Goal: Information Seeking & Learning: Learn about a topic

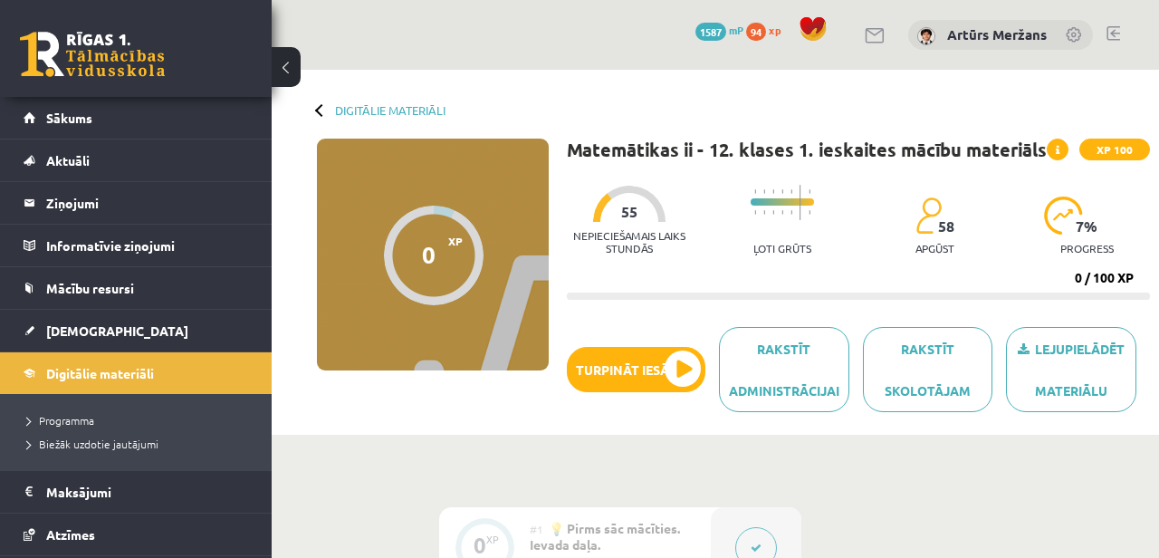
click at [38, 82] on div "0 Dāvanas 1587 mP 94 xp" at bounding box center [136, 48] width 272 height 97
click at [70, 58] on link at bounding box center [92, 54] width 145 height 45
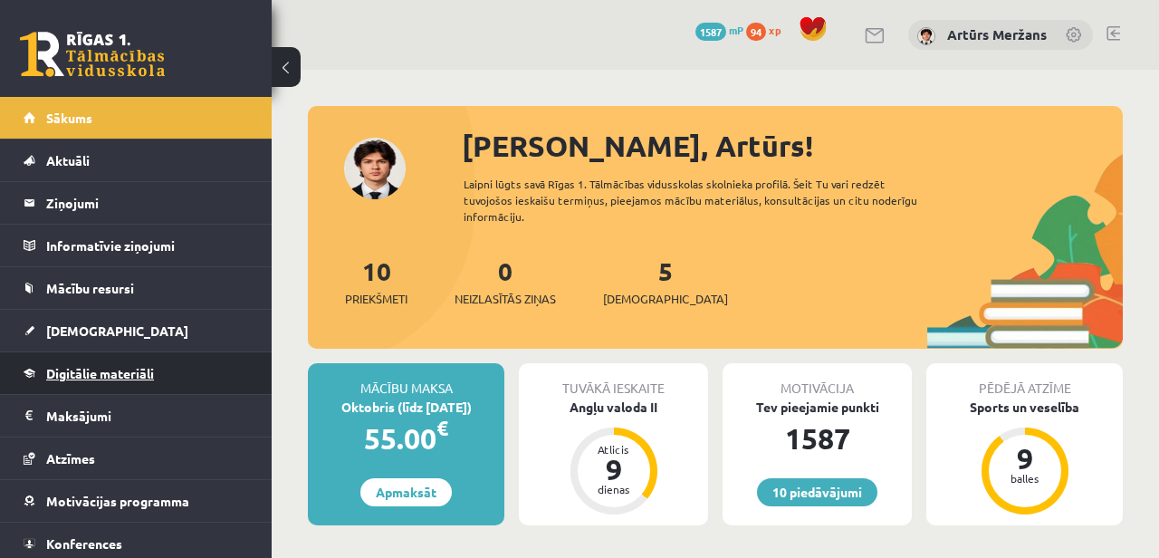
click at [93, 364] on link "Digitālie materiāli" at bounding box center [137, 373] width 226 height 42
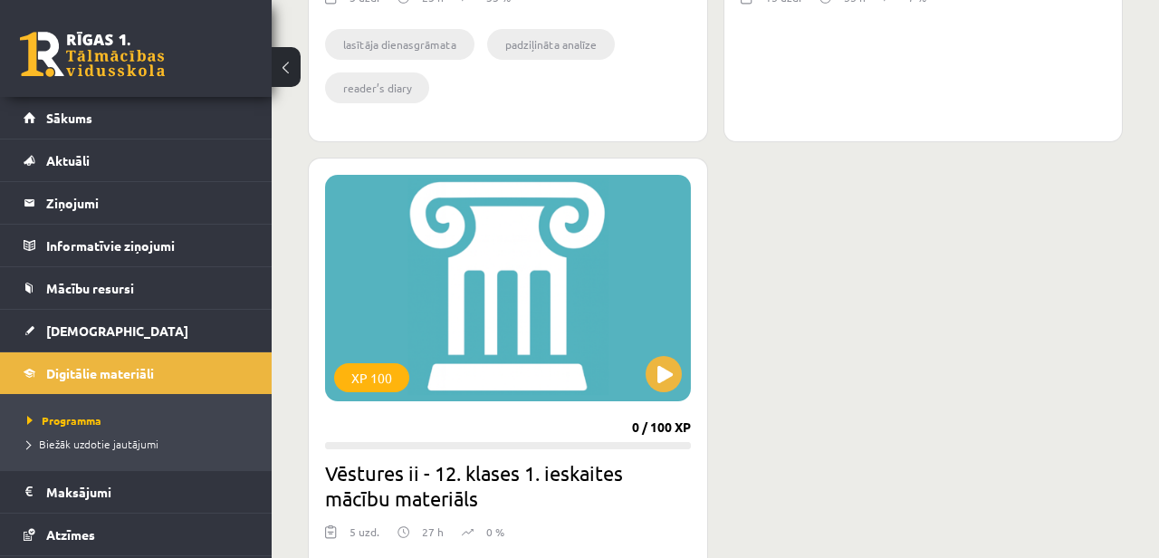
scroll to position [905, 0]
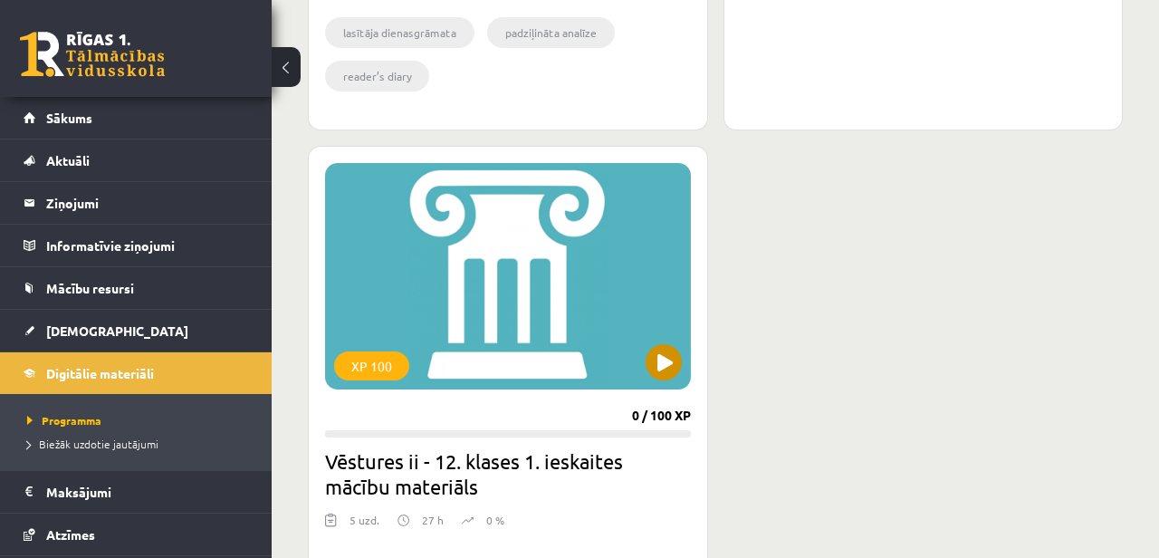
click at [681, 345] on div "XP 100" at bounding box center [508, 276] width 366 height 226
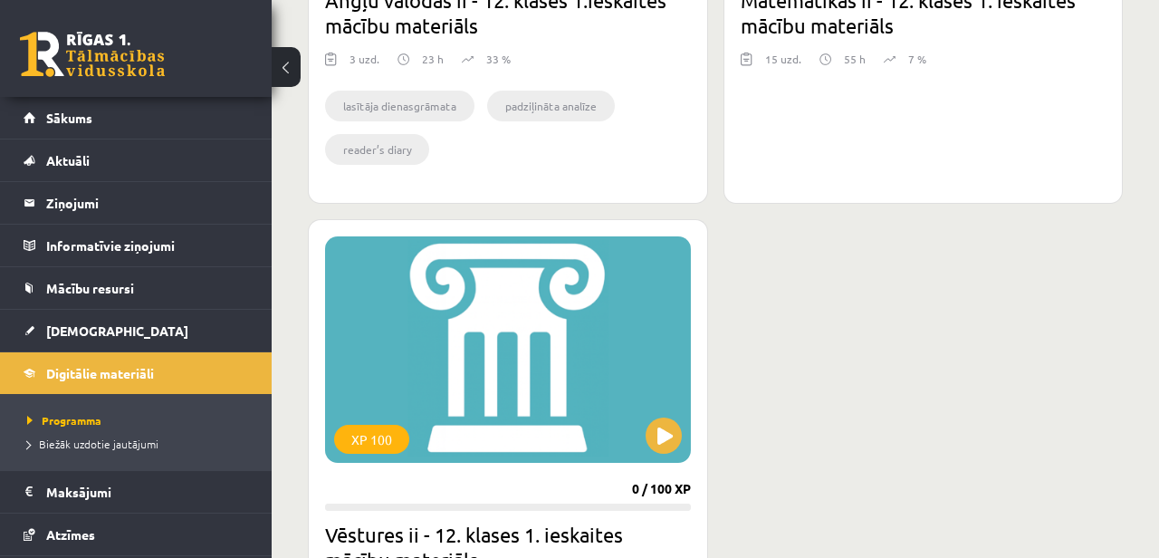
scroll to position [812, 0]
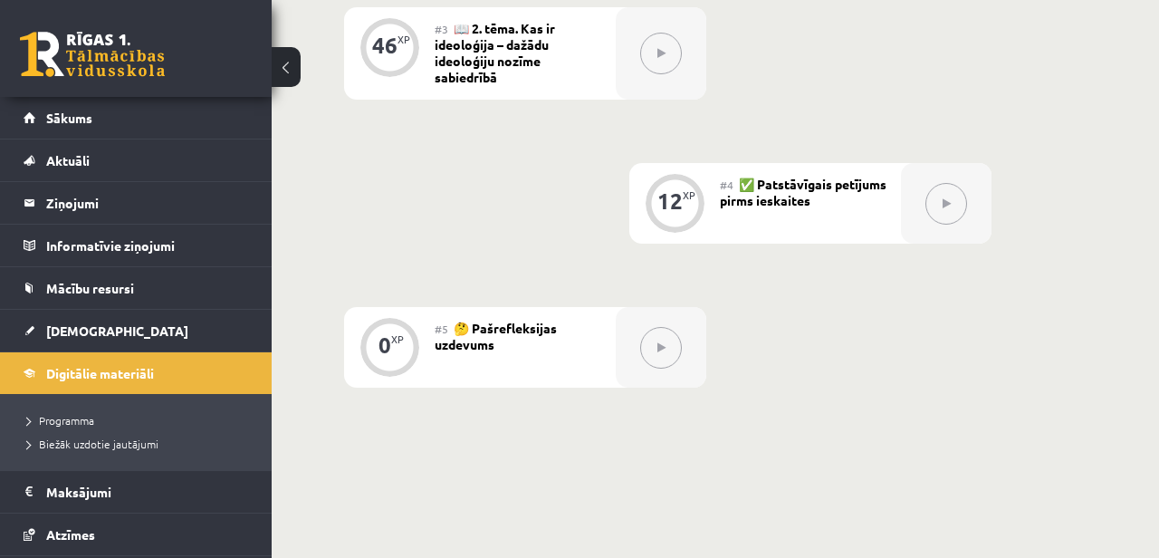
scroll to position [259, 0]
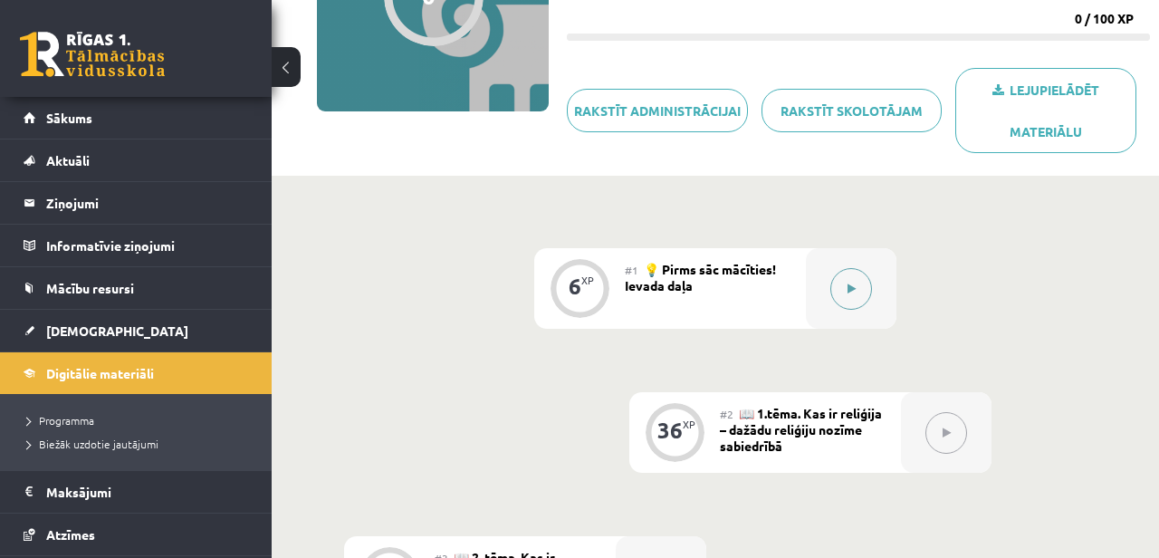
click at [854, 289] on icon at bounding box center [852, 288] width 8 height 11
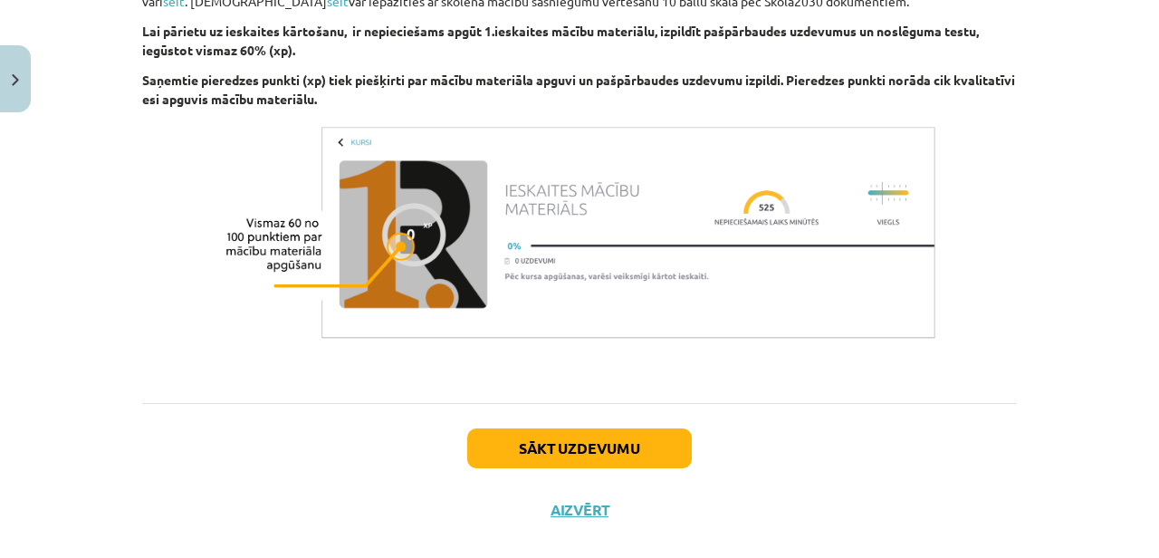
scroll to position [1806, 0]
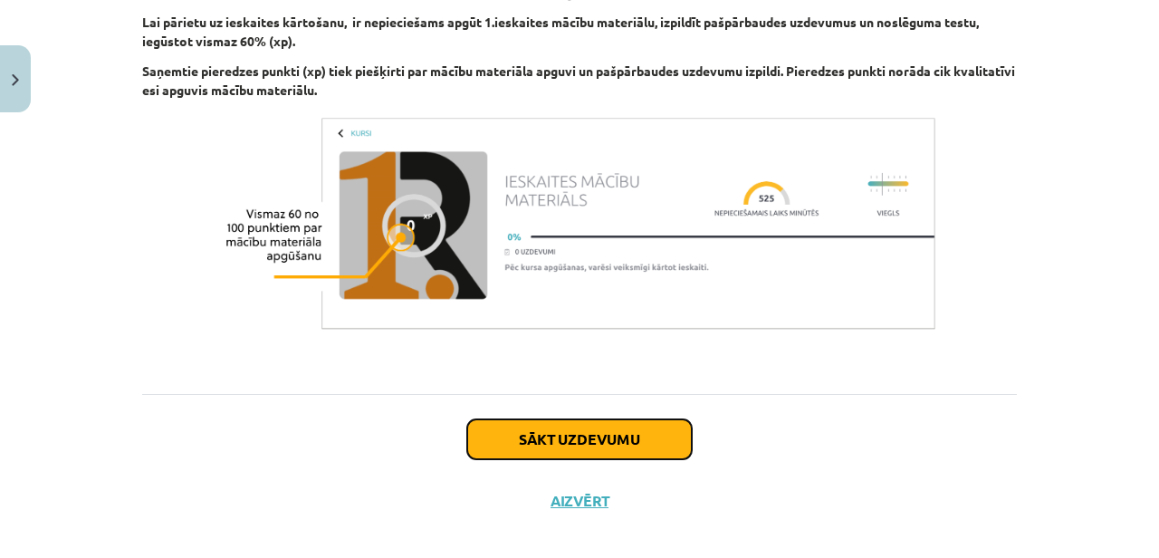
click at [591, 433] on button "Sākt uzdevumu" at bounding box center [579, 439] width 225 height 40
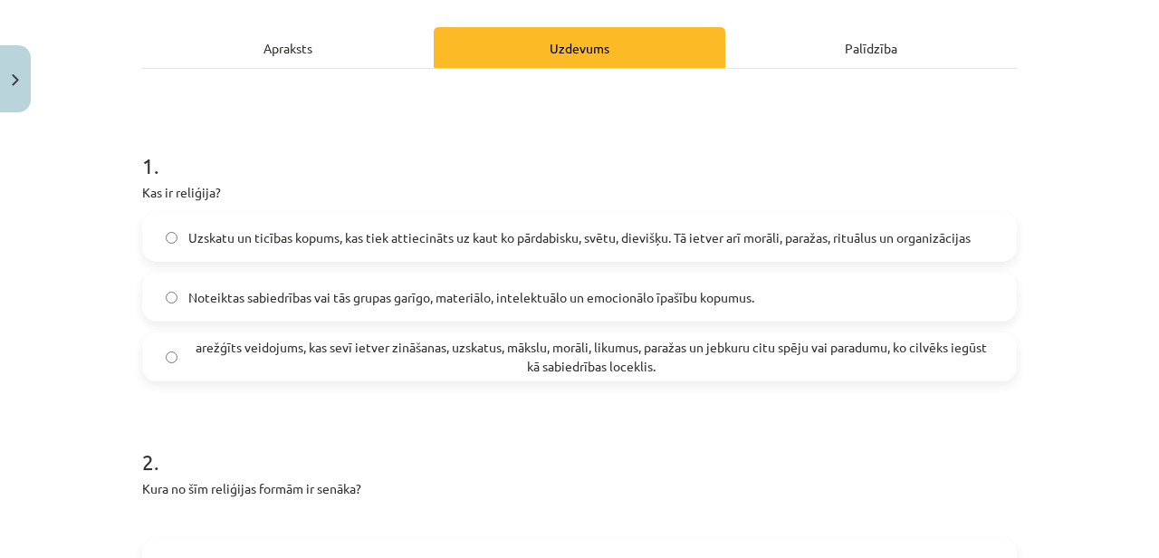
scroll to position [241, 0]
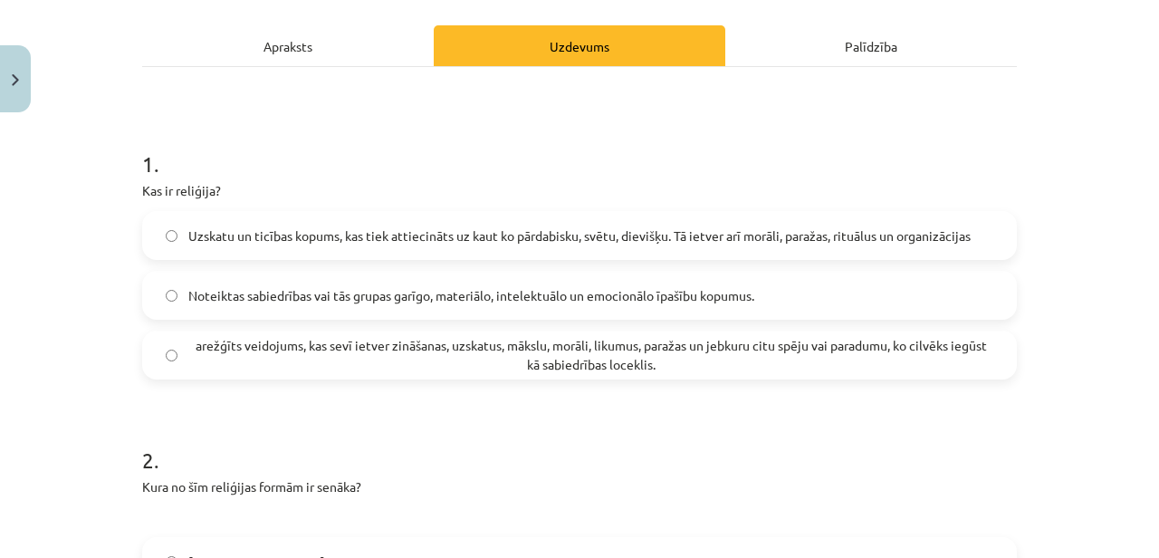
click at [794, 233] on span "Uzskatu un ticības kopums, kas tiek attiecināts uz kaut ko pārdabisku, svētu, d…" at bounding box center [579, 235] width 783 height 19
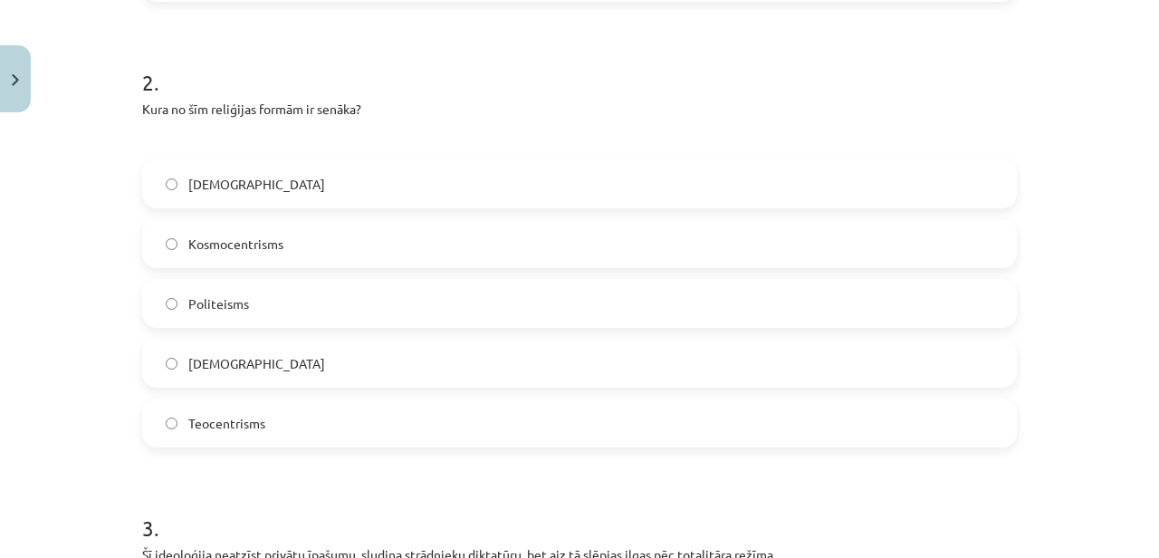
scroll to position [591, 0]
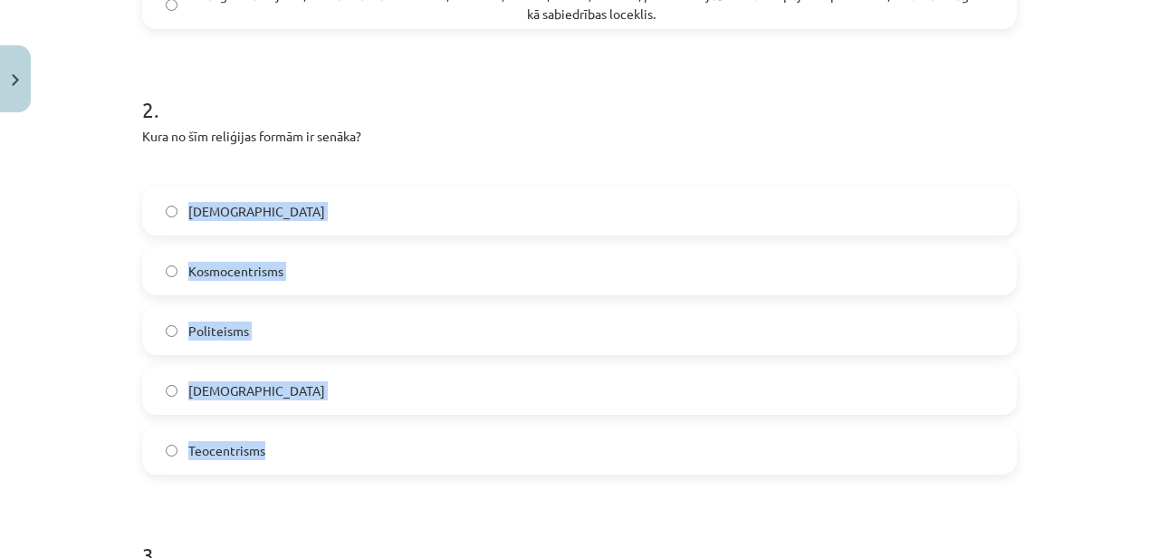
drag, startPoint x: 177, startPoint y: 177, endPoint x: 321, endPoint y: 461, distance: 318.8
click at [321, 461] on div "2 . Kura no šīm reliģijas formām ir senāka? [DEMOGRAPHIC_DATA] [DEMOGRAPHIC_DAT…" at bounding box center [579, 269] width 875 height 409
copy div "[DEMOGRAPHIC_DATA] Kosmocentrisms Politeisms [DEMOGRAPHIC_DATA] Teocentrisms"
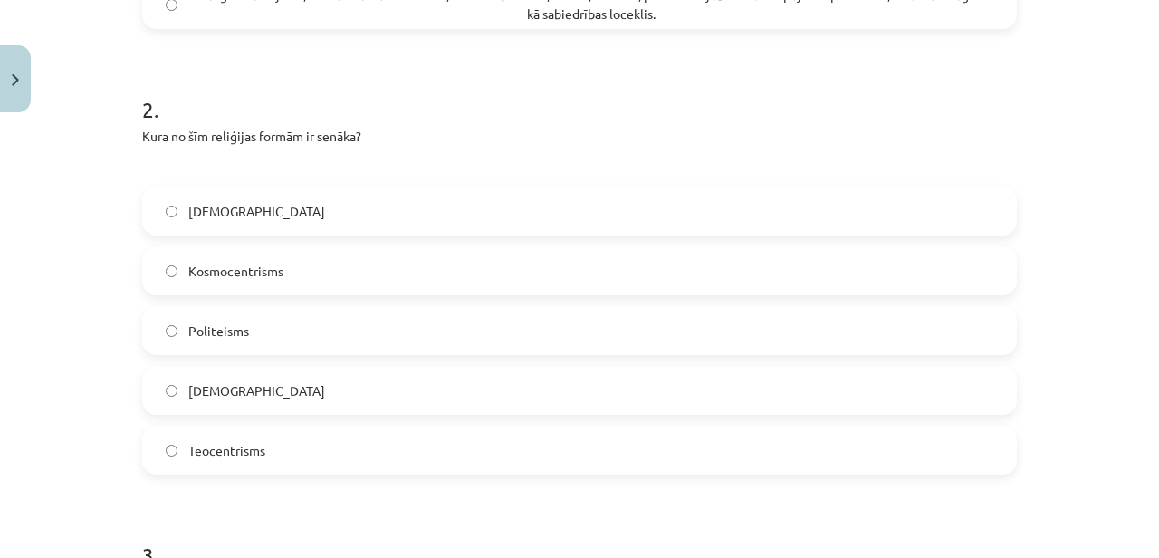
click at [382, 132] on p "Kura no šīm reliģijas formām ir senāka?" at bounding box center [579, 136] width 875 height 19
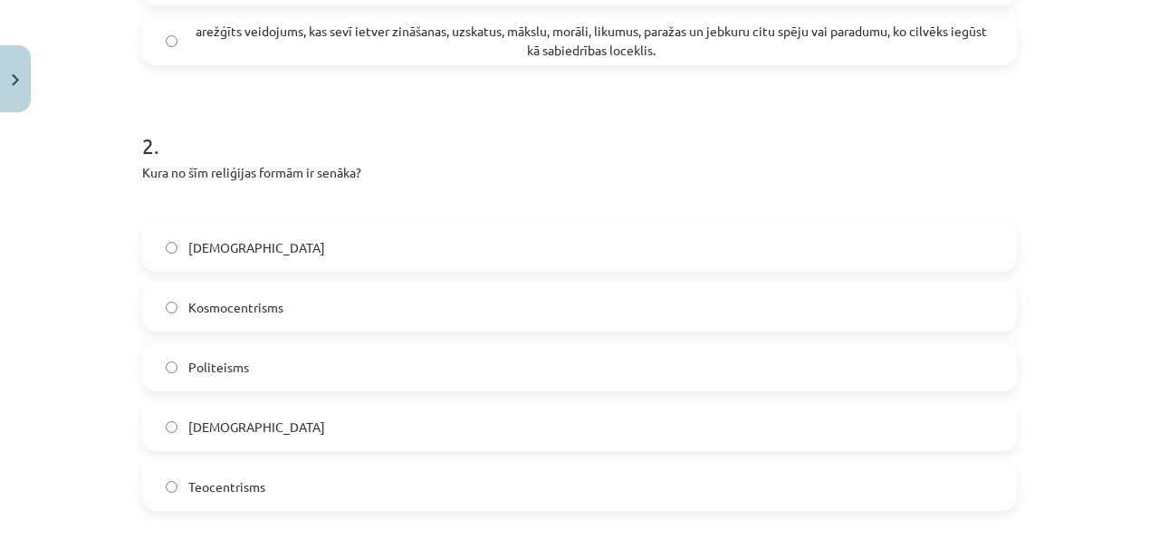
scroll to position [616, 0]
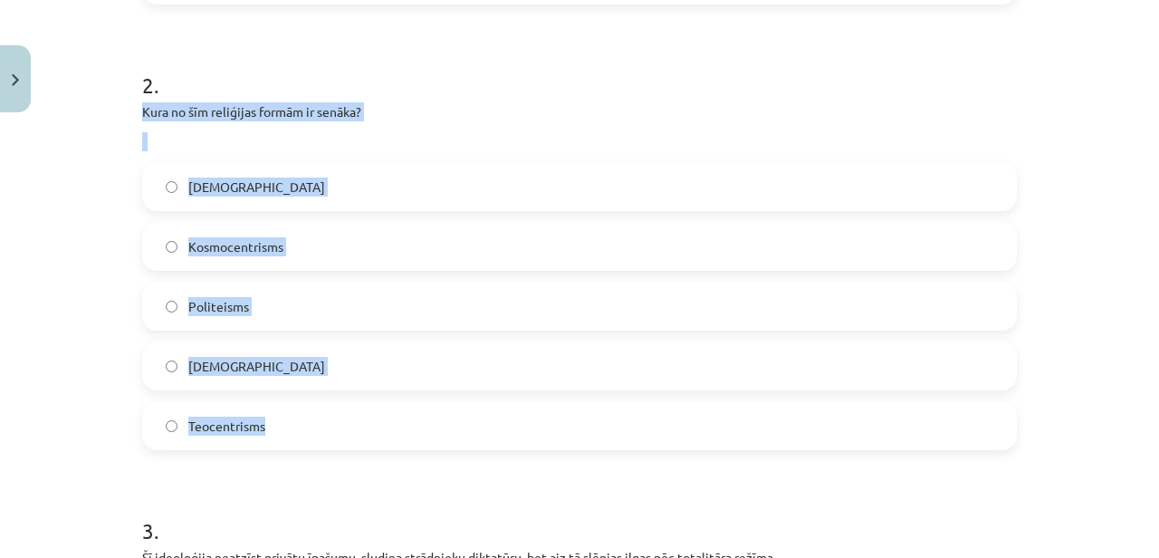
drag, startPoint x: 142, startPoint y: 107, endPoint x: 290, endPoint y: 429, distance: 354.6
click at [290, 429] on div "2 . Kura no šīm reliģijas formām ir senāka? [DEMOGRAPHIC_DATA] [DEMOGRAPHIC_DAT…" at bounding box center [579, 245] width 875 height 409
copy div "Kura no šīm reliģijas formām ir senāka? [DEMOGRAPHIC_DATA] [DEMOGRAPHIC_DATA] P…"
click at [312, 159] on div "2 . Kura no šīm reliģijas formām ir senāka? [DEMOGRAPHIC_DATA] [DEMOGRAPHIC_DAT…" at bounding box center [579, 245] width 875 height 409
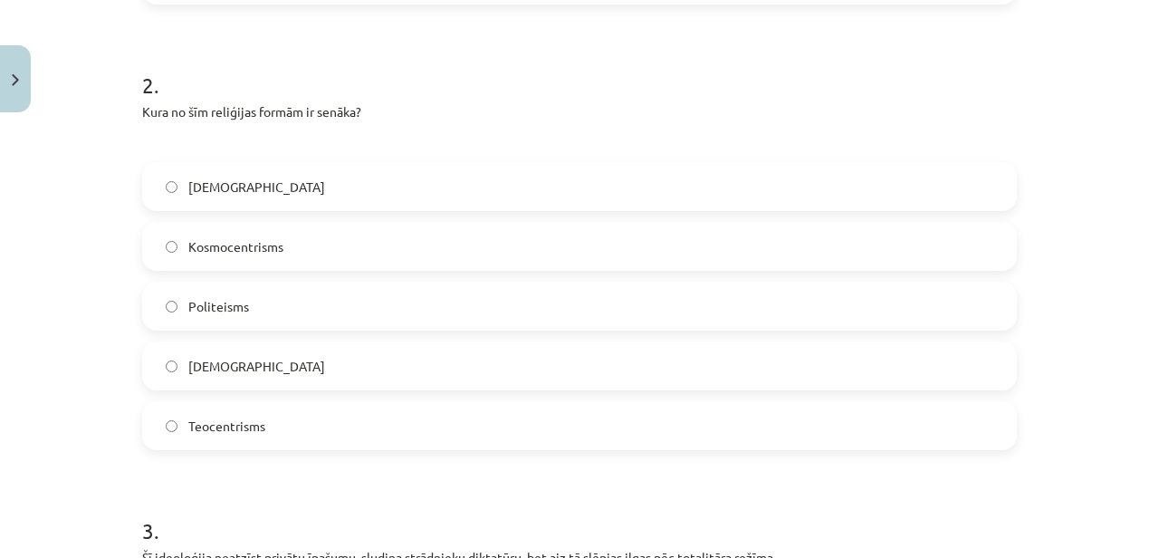
click at [263, 302] on label "Politeisms" at bounding box center [579, 305] width 871 height 45
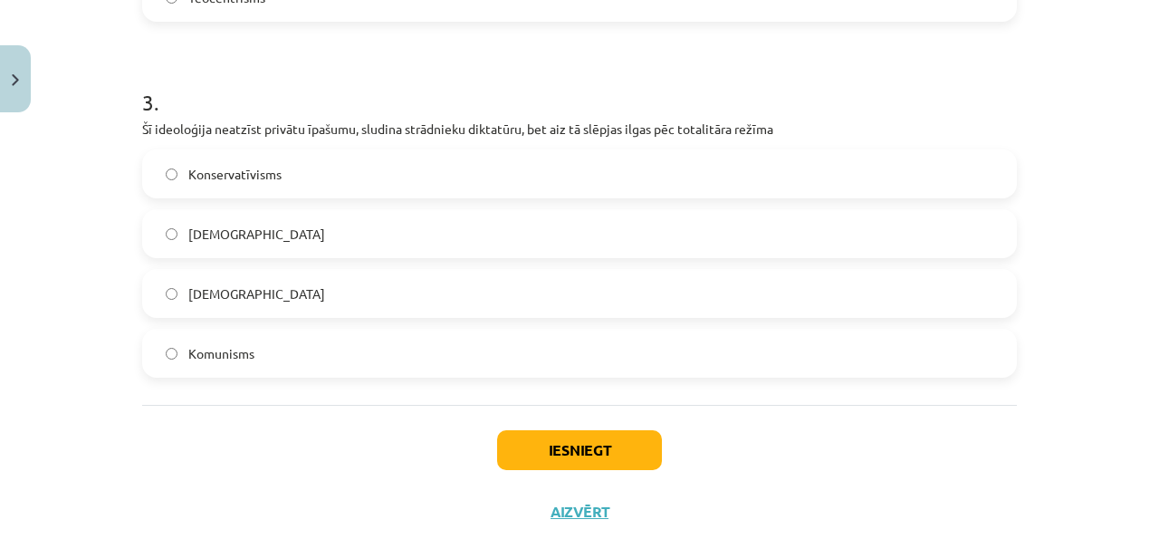
scroll to position [1065, 0]
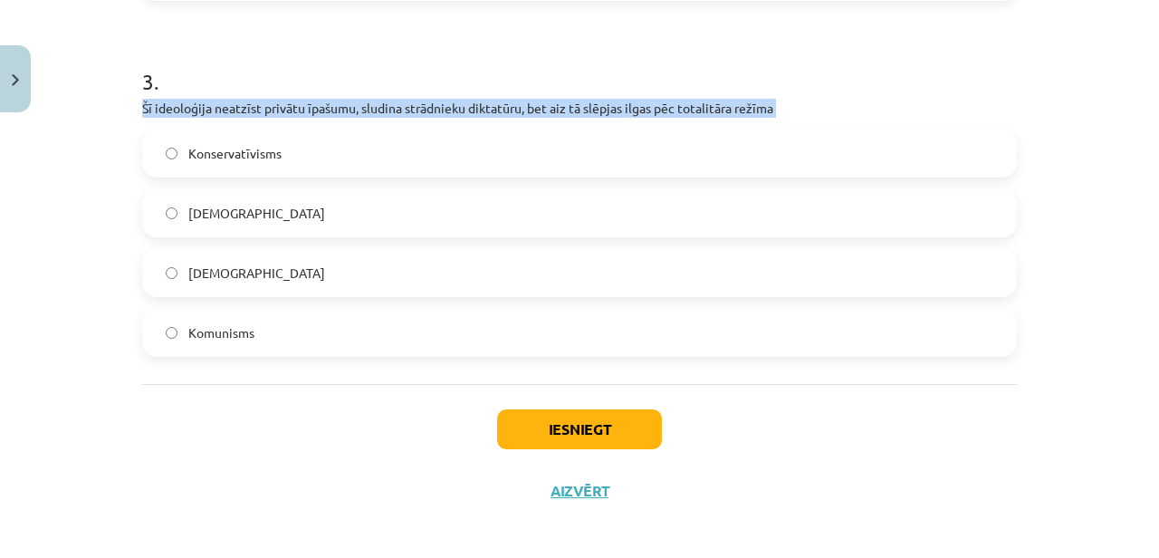
drag, startPoint x: 137, startPoint y: 108, endPoint x: 759, endPoint y: 123, distance: 622.4
copy div "Šī ideoloģija neatzīst privātu īpašumu, sludina strādnieku diktatūru, bet aiz t…"
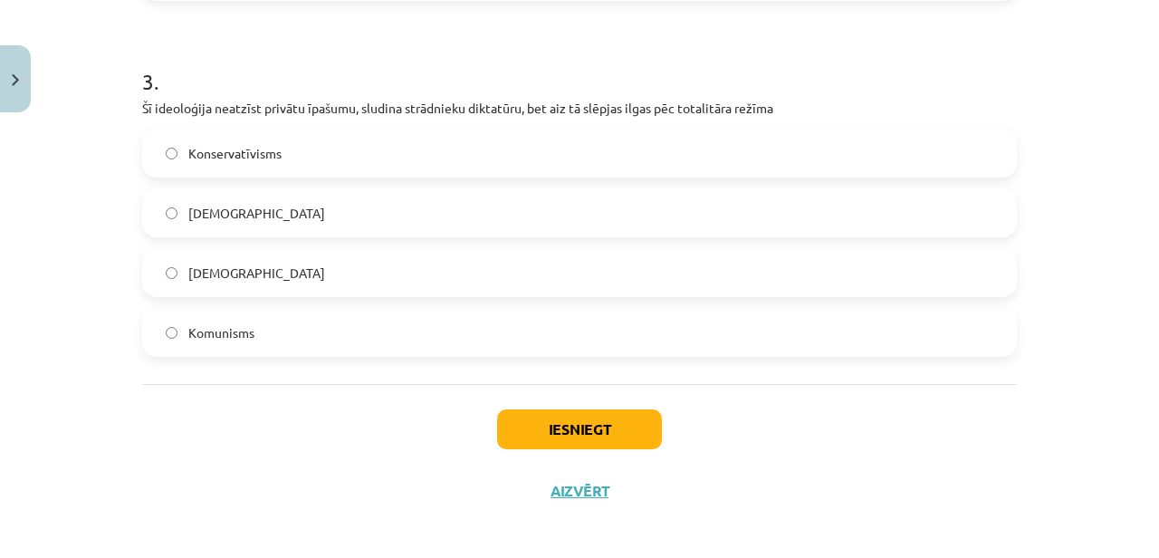
click at [79, 249] on div "Mācību tēma: Vēstures ii - 12. klases 1. ieskaites mācību materiāls #1 💡 Pirms …" at bounding box center [579, 279] width 1159 height 558
click at [263, 325] on label "Komunisms" at bounding box center [579, 332] width 871 height 45
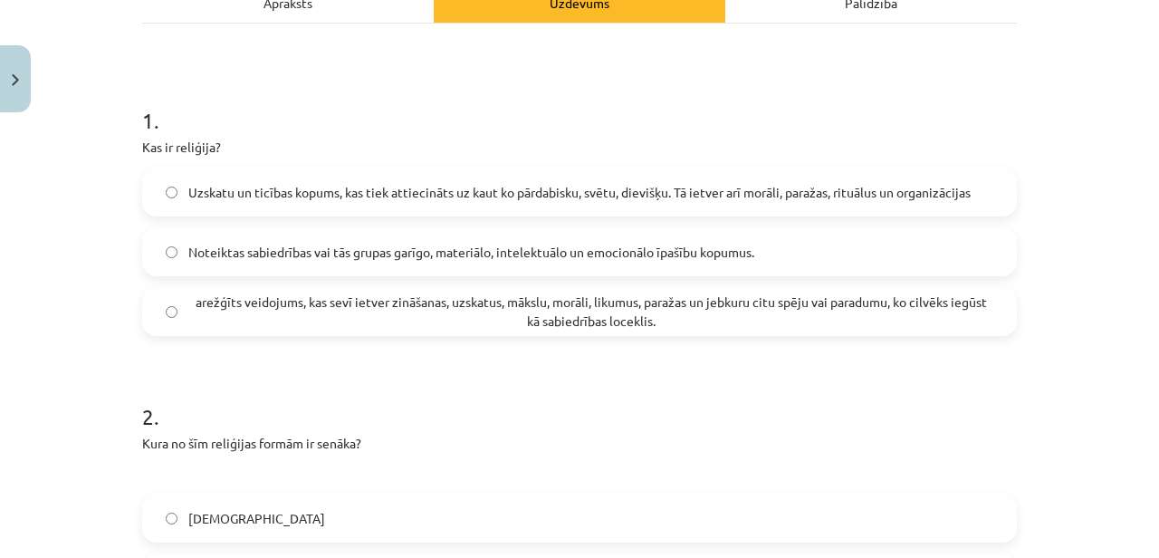
scroll to position [278, 0]
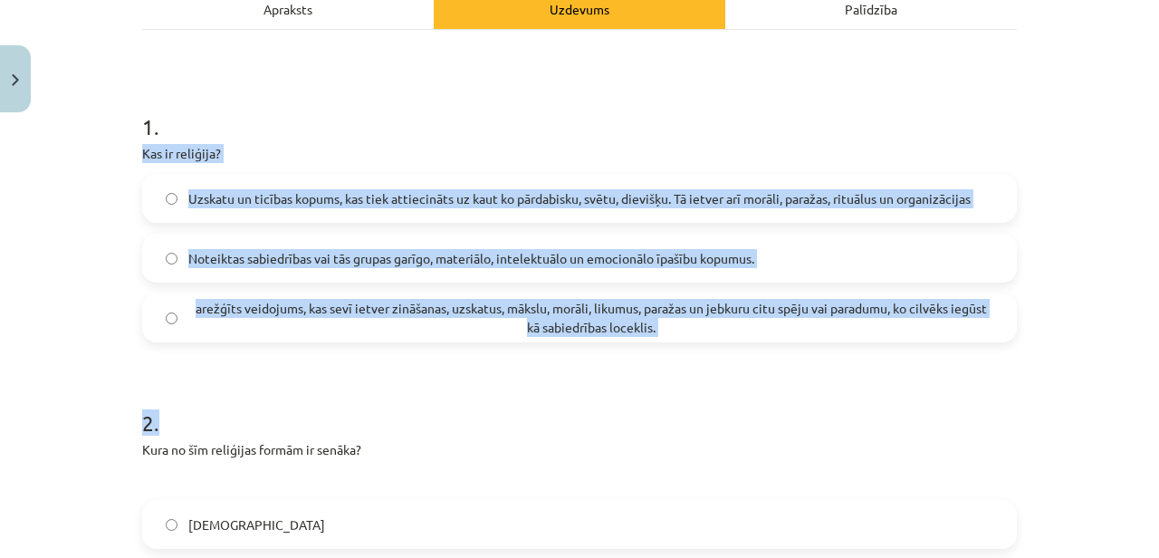
drag, startPoint x: 139, startPoint y: 153, endPoint x: 764, endPoint y: 413, distance: 676.9
click at [325, 385] on h1 "2 ." at bounding box center [579, 407] width 875 height 56
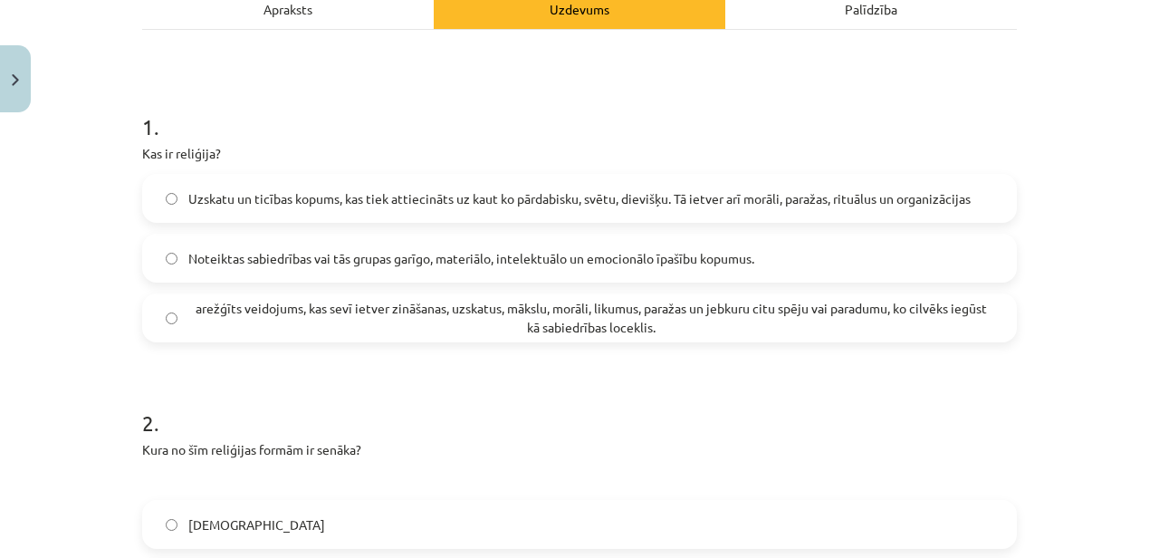
click at [186, 156] on p "Kas ir reliģija?" at bounding box center [579, 153] width 875 height 19
copy p "reliģija"
click at [374, 129] on h1 "1 ." at bounding box center [579, 110] width 875 height 56
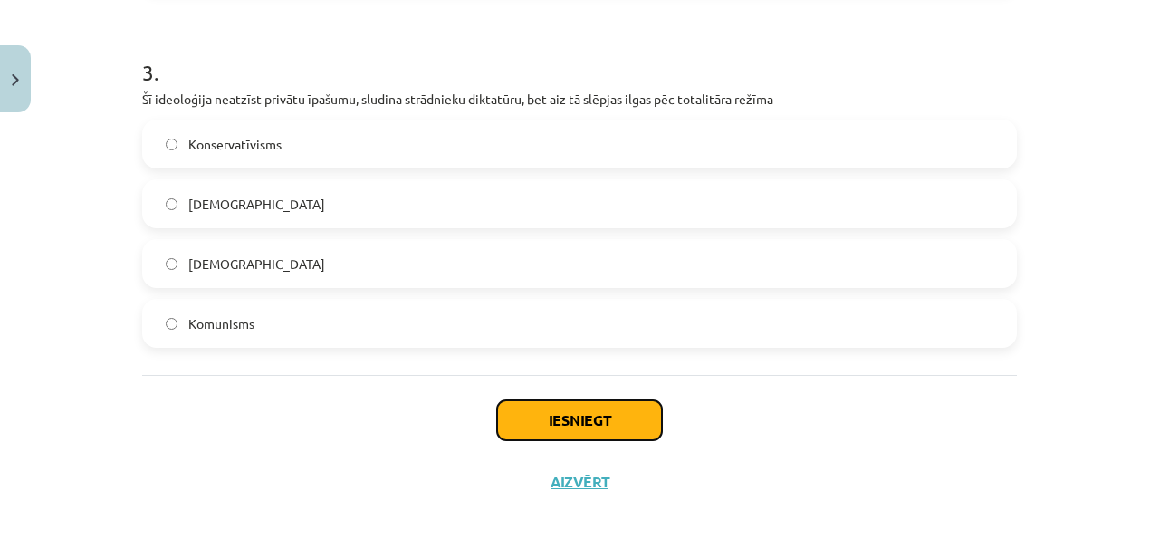
click at [565, 406] on button "Iesniegt" at bounding box center [579, 420] width 165 height 40
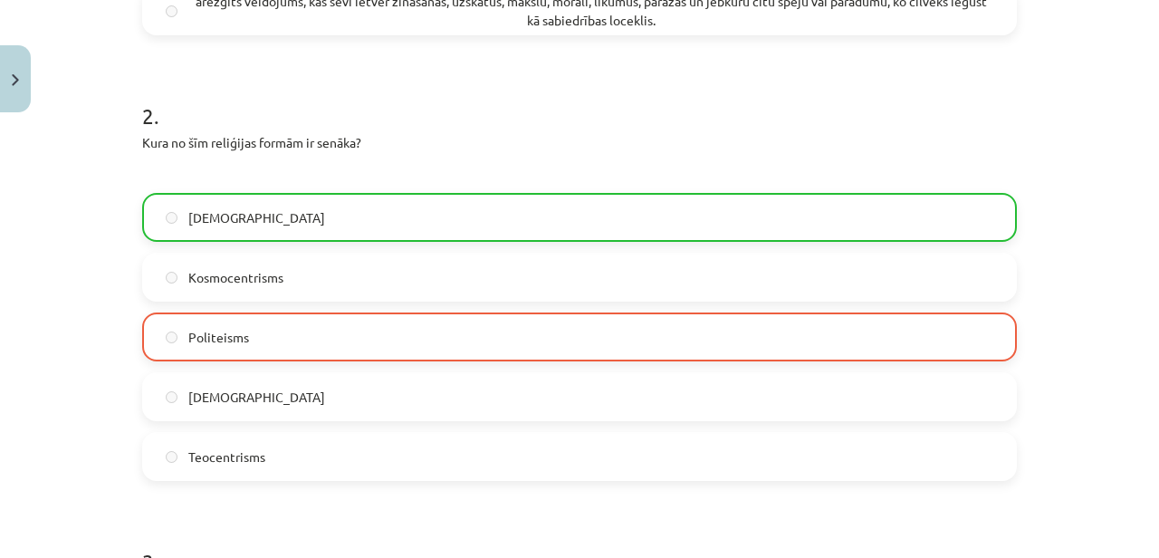
scroll to position [623, 0]
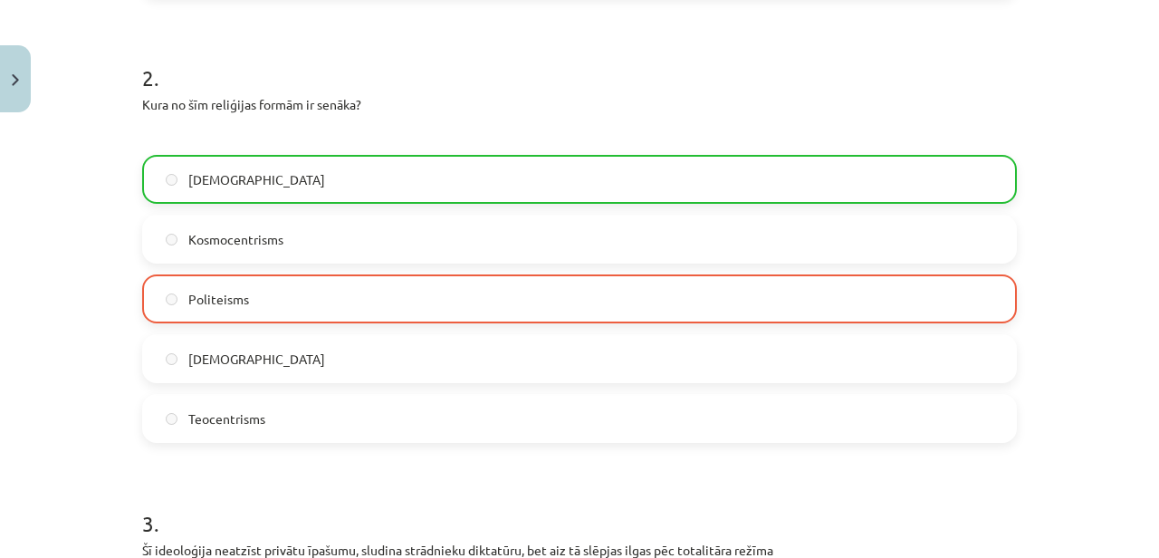
click at [485, 121] on div "Kura no šīm reliģijas formām ir senāka?" at bounding box center [579, 119] width 875 height 49
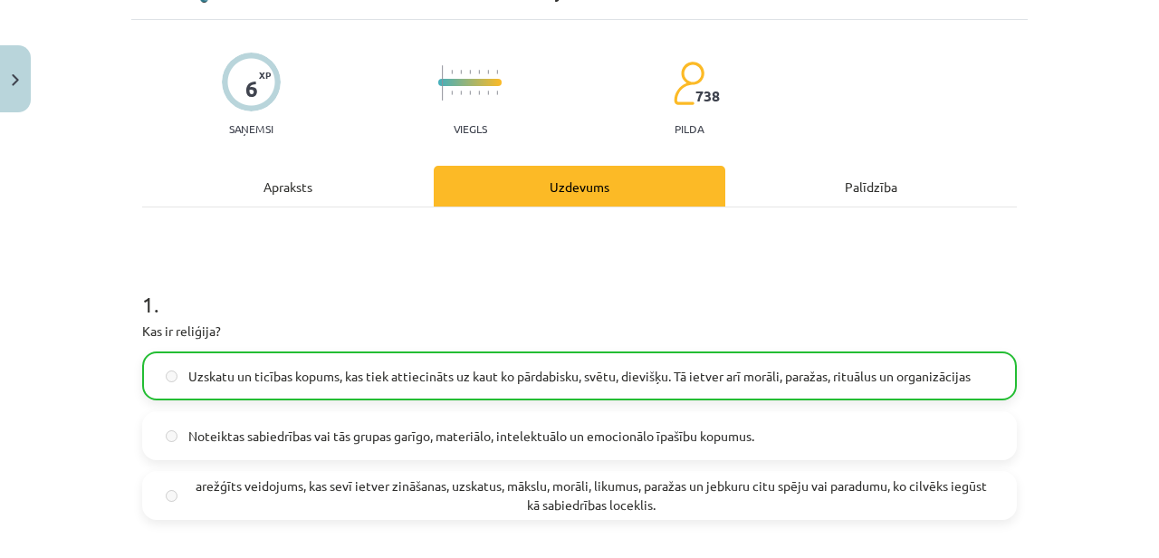
scroll to position [0, 0]
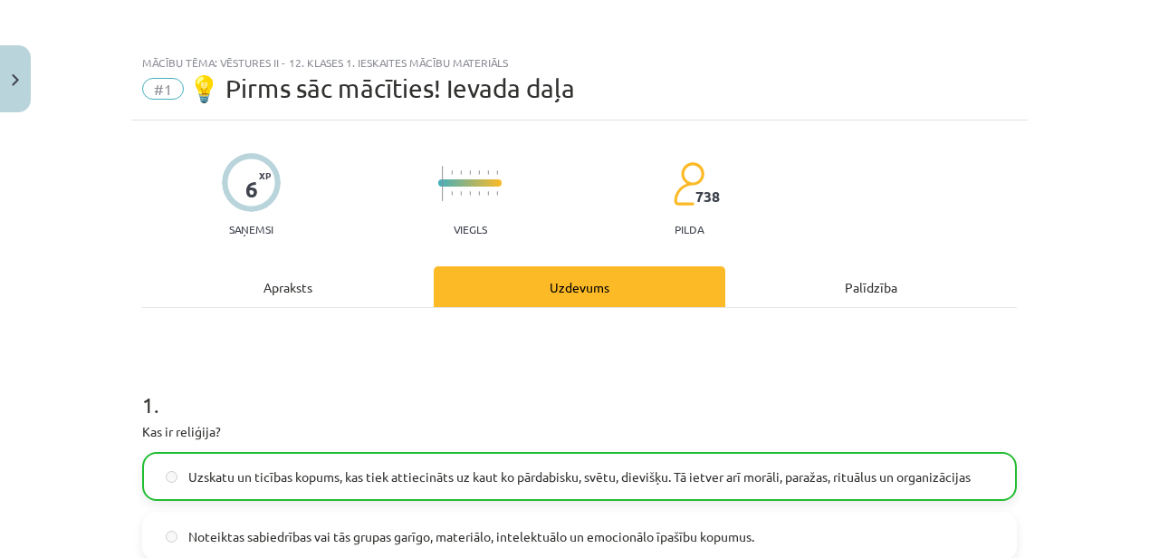
click at [800, 295] on div "Palīdzība" at bounding box center [872, 286] width 292 height 41
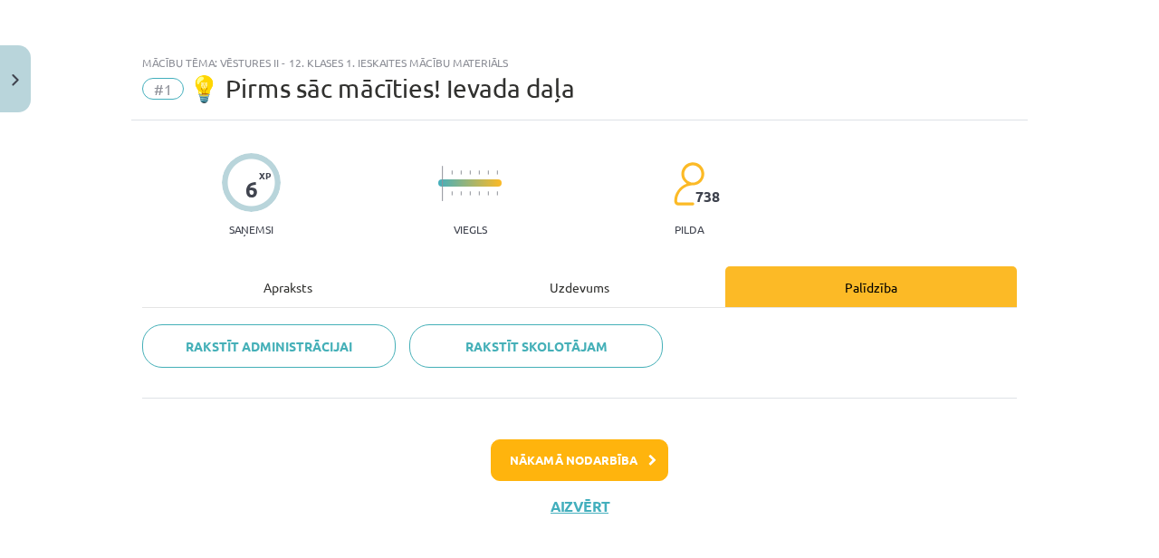
click at [602, 307] on hr at bounding box center [579, 307] width 875 height 1
click at [590, 296] on div "Uzdevums" at bounding box center [580, 286] width 292 height 41
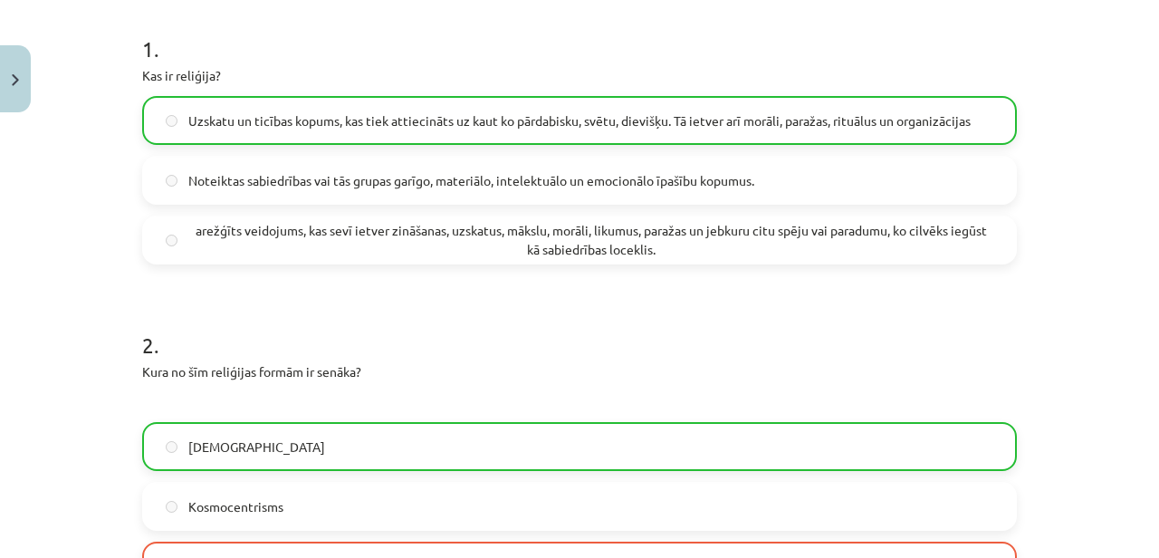
scroll to position [1131, 0]
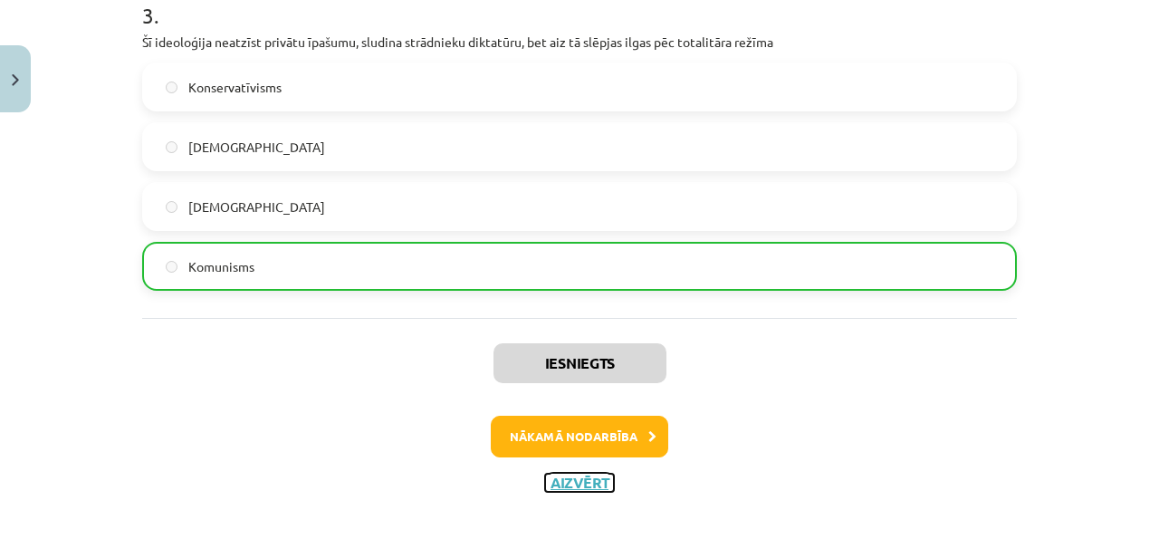
click at [582, 476] on button "Aizvērt" at bounding box center [579, 483] width 69 height 18
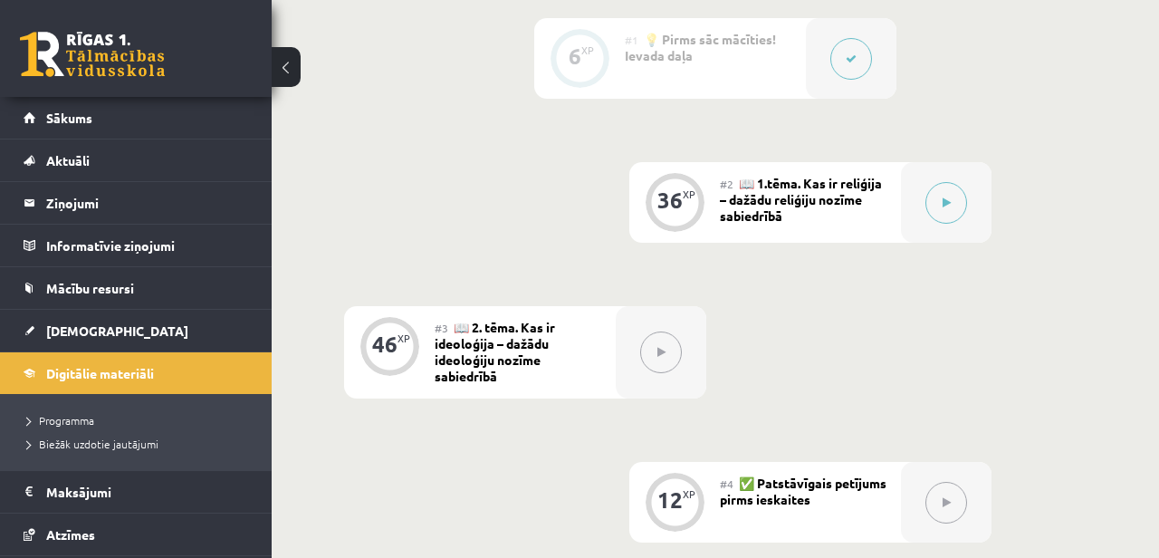
scroll to position [427, 0]
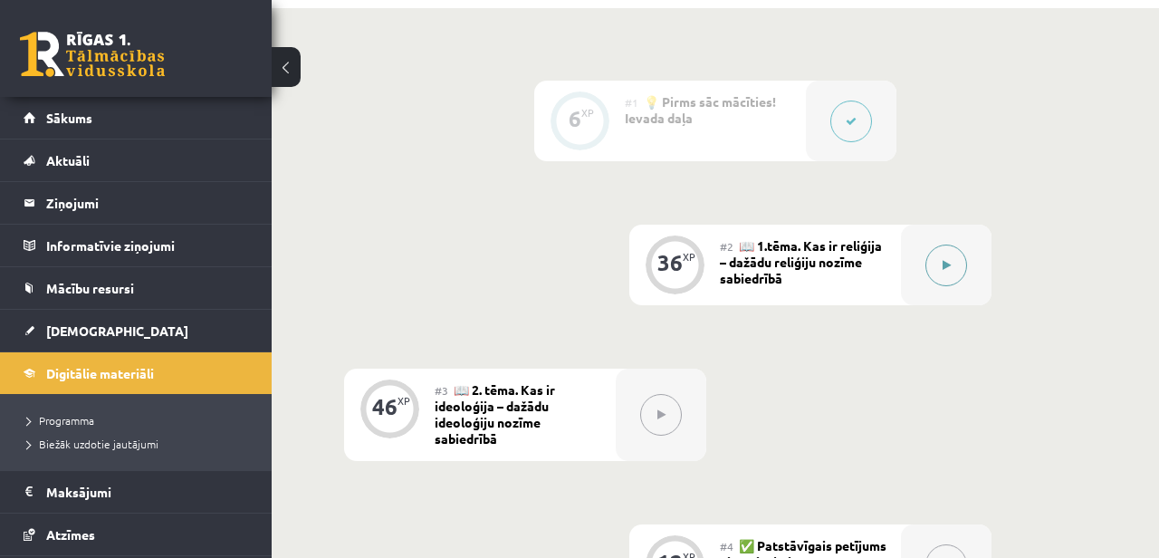
click at [979, 256] on div at bounding box center [946, 265] width 91 height 81
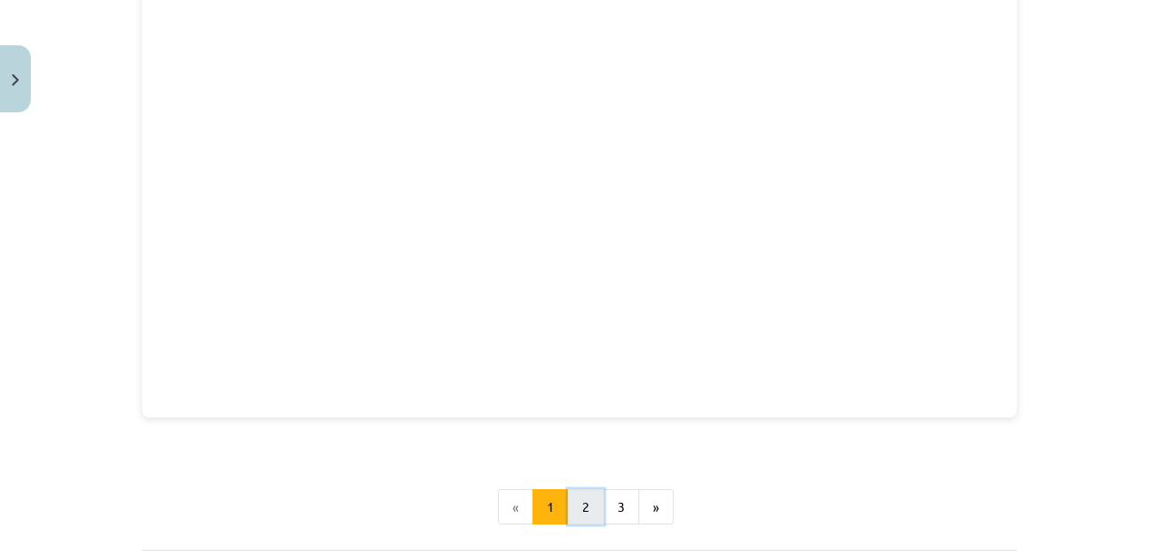
click at [586, 493] on button "2" at bounding box center [586, 507] width 36 height 36
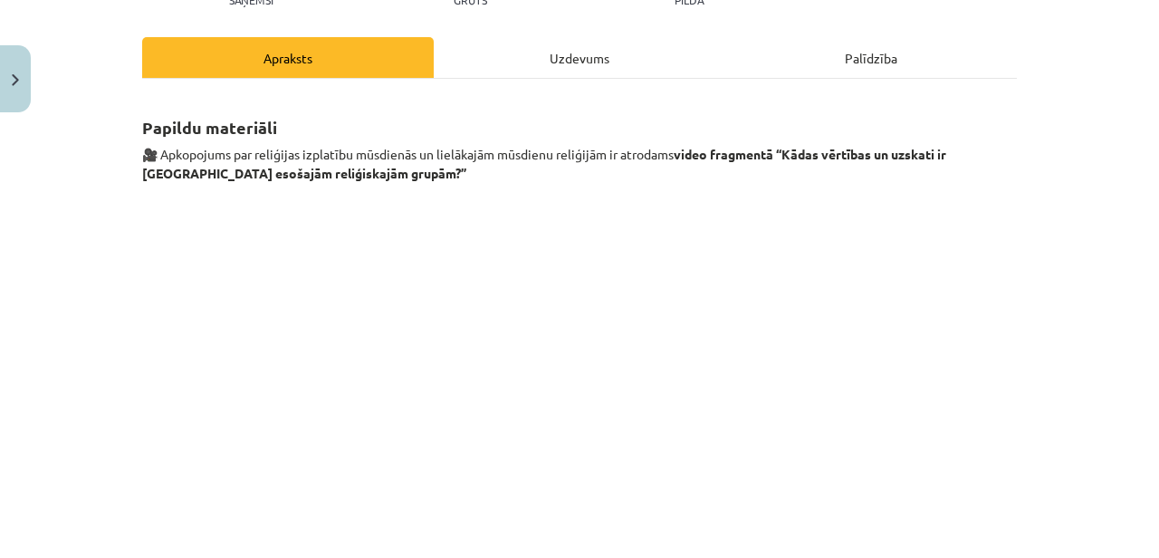
scroll to position [1100, 0]
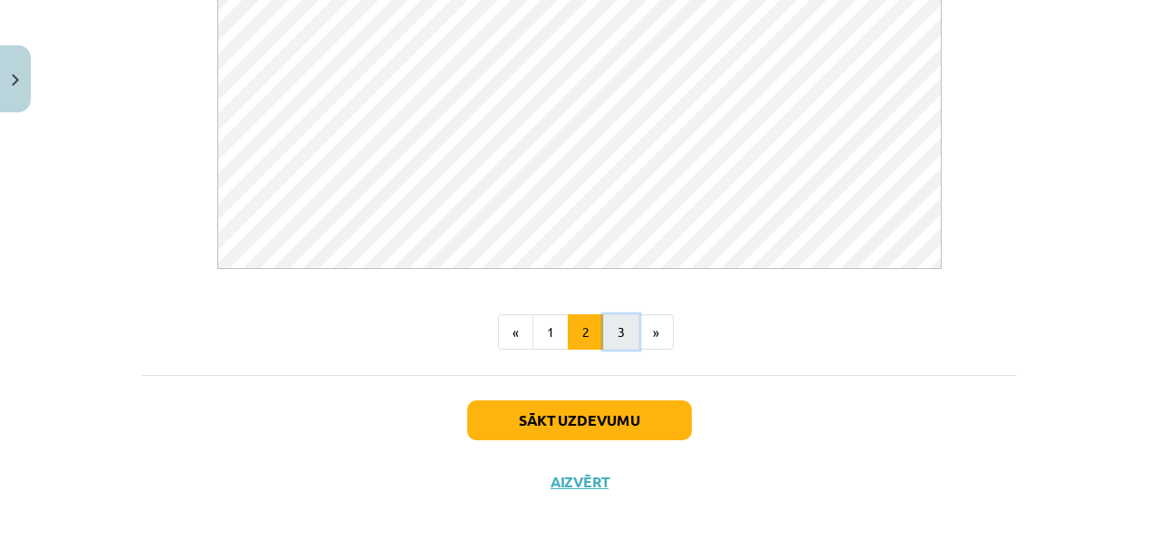
click at [624, 336] on button "3" at bounding box center [621, 332] width 36 height 36
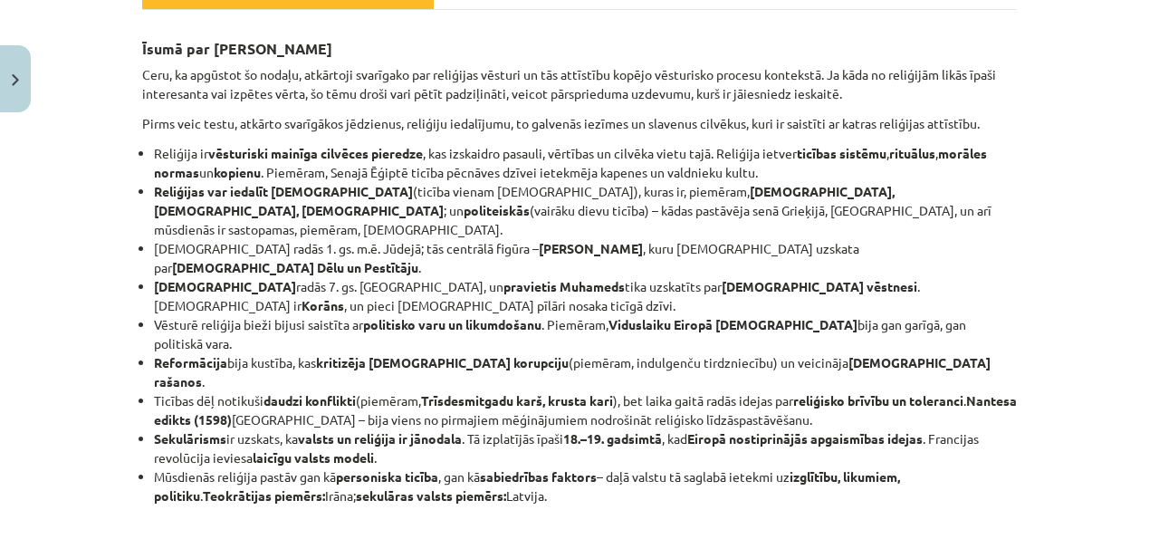
scroll to position [178, 0]
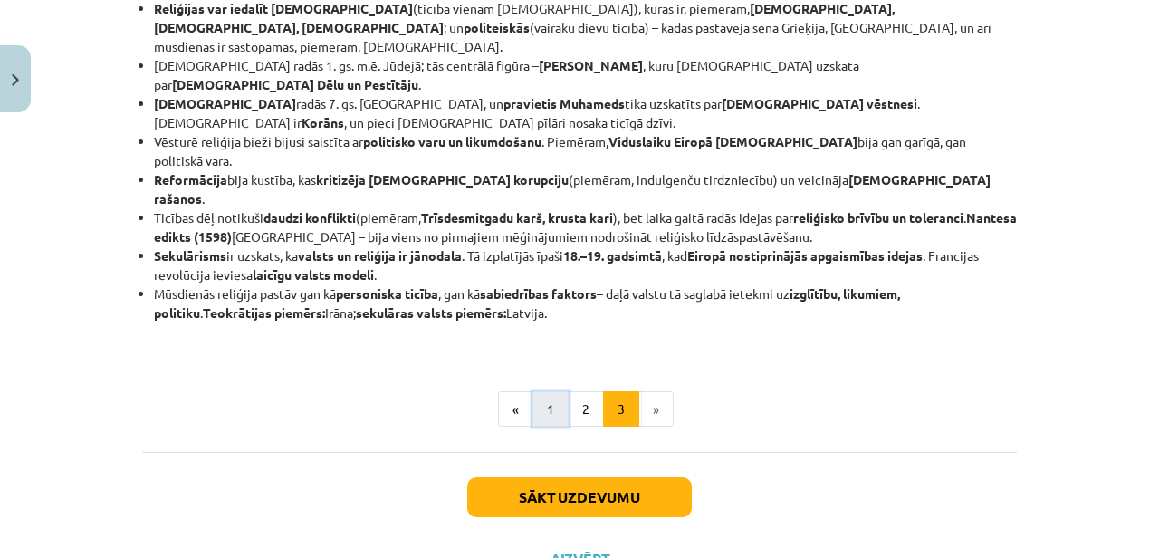
click at [538, 391] on button "1" at bounding box center [551, 409] width 36 height 36
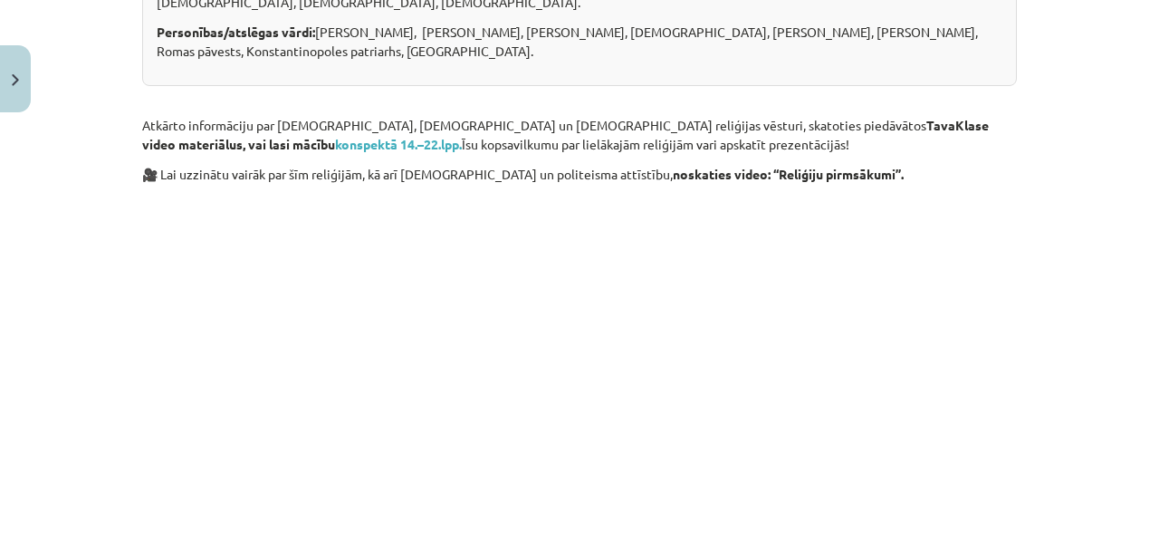
scroll to position [660, 0]
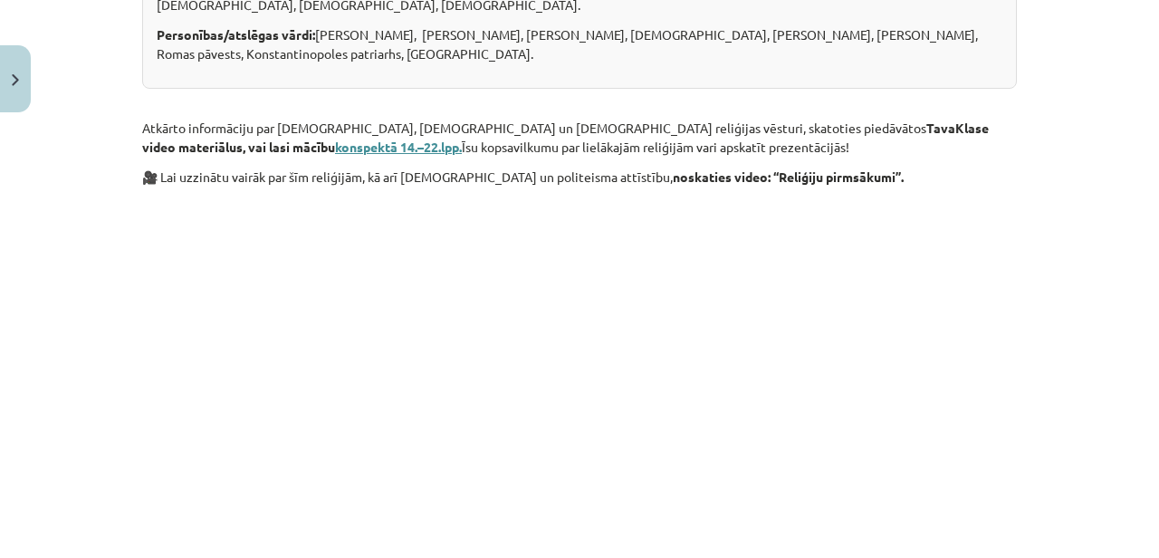
click at [462, 139] on b "konspektā 14.–22.lpp." at bounding box center [398, 147] width 127 height 16
click at [919, 198] on p at bounding box center [579, 362] width 875 height 331
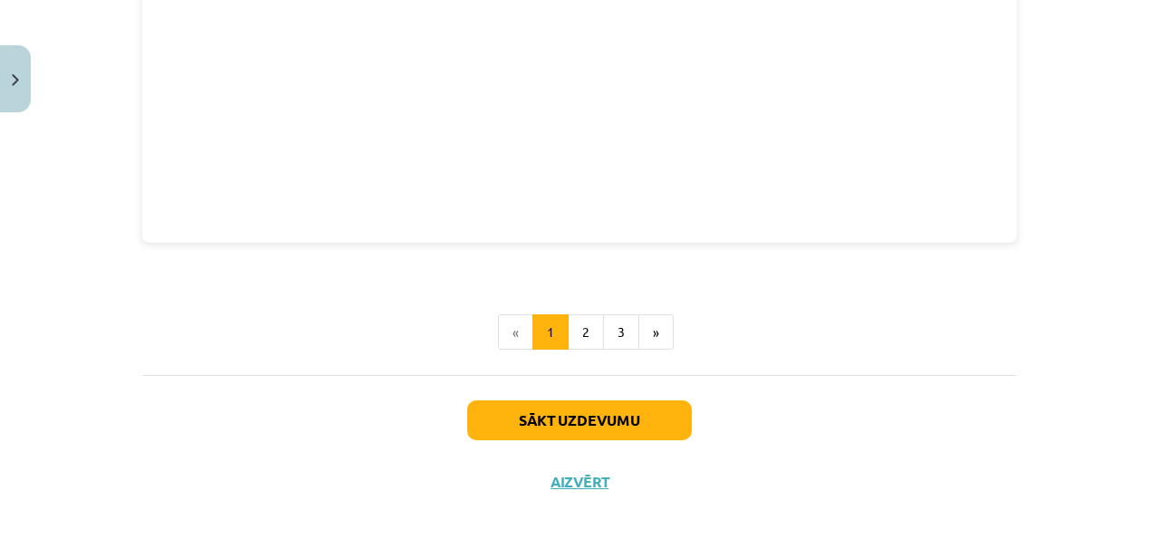
scroll to position [2216, 0]
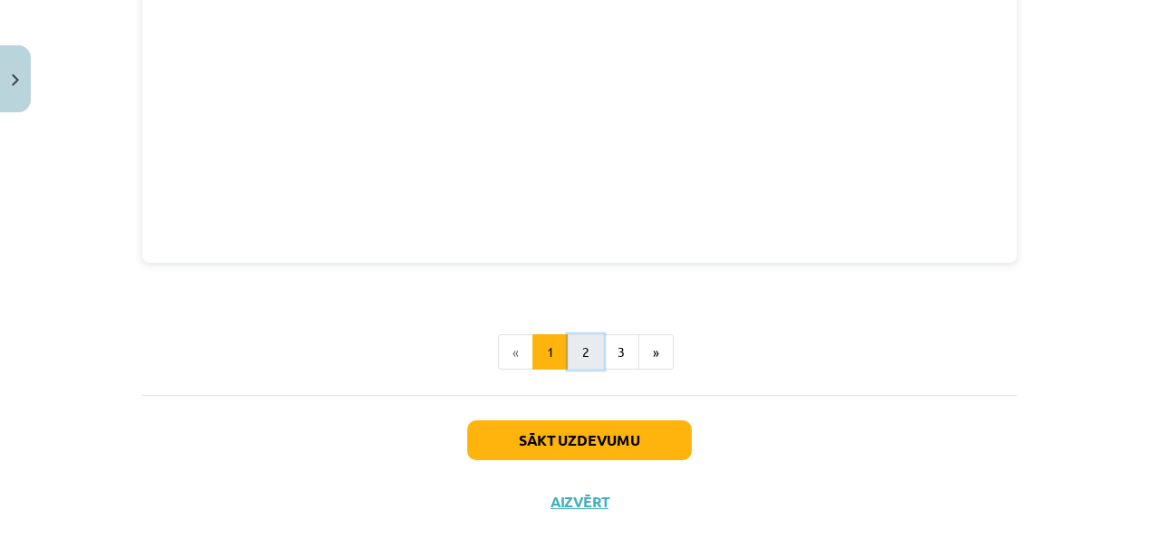
click at [592, 334] on button "2" at bounding box center [586, 352] width 36 height 36
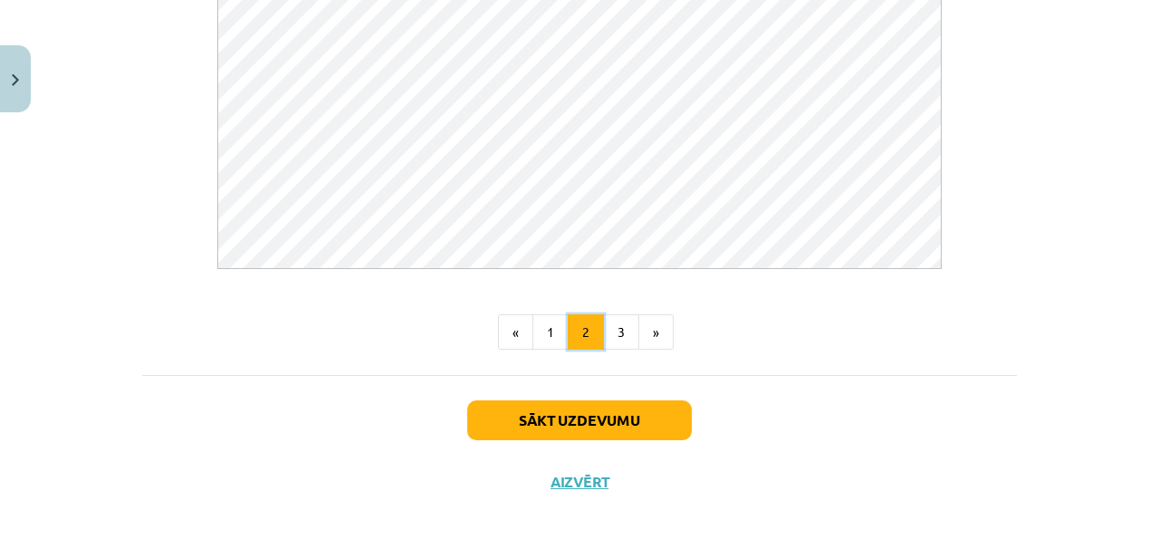
scroll to position [0, 0]
click at [610, 341] on button "3" at bounding box center [621, 332] width 36 height 36
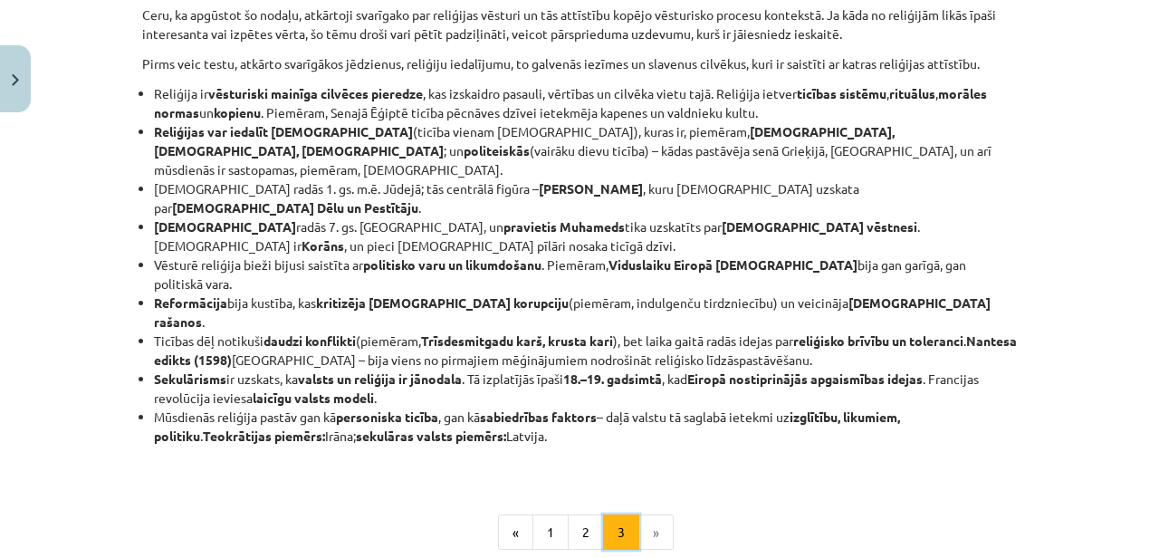
scroll to position [415, 0]
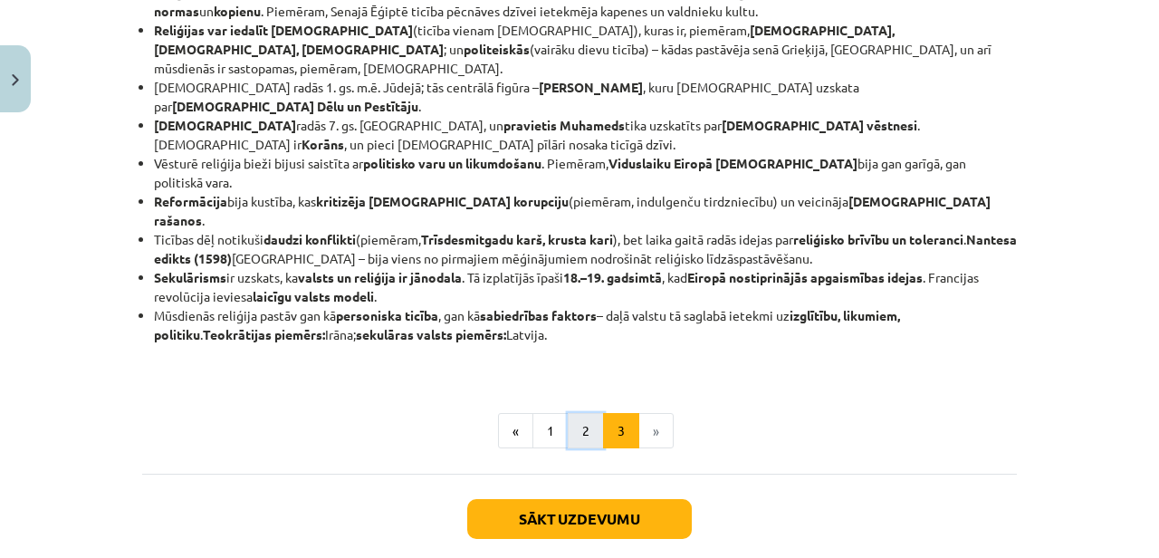
click at [577, 413] on button "2" at bounding box center [586, 431] width 36 height 36
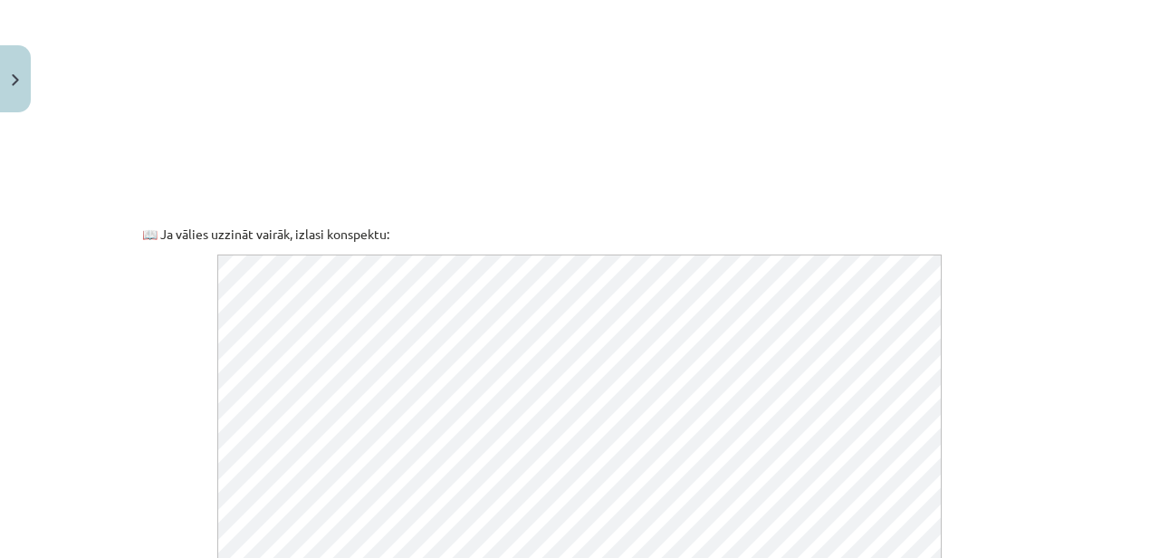
scroll to position [1100, 0]
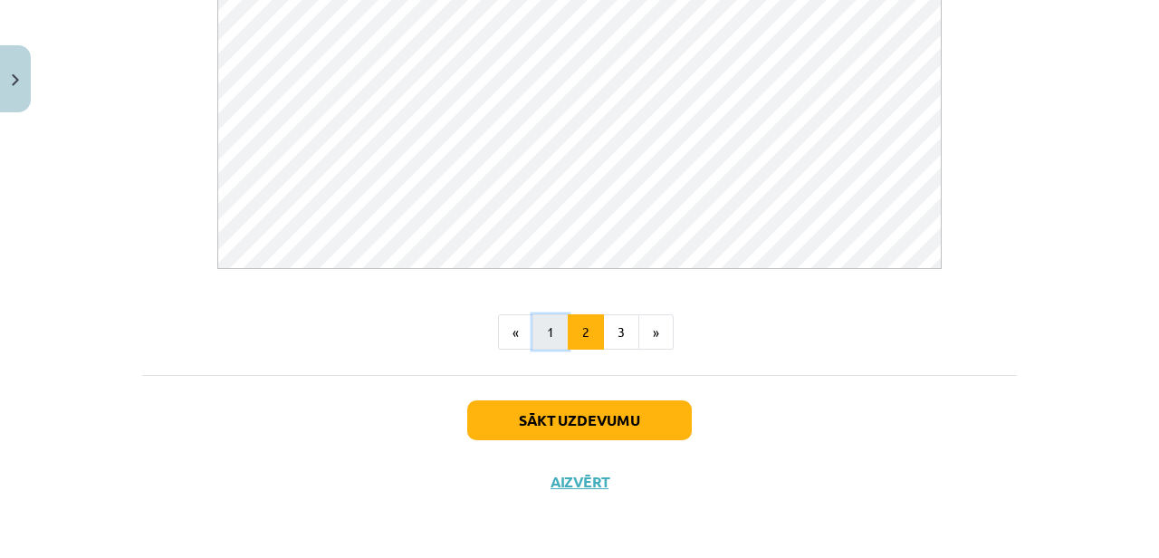
click at [547, 328] on button "1" at bounding box center [551, 332] width 36 height 36
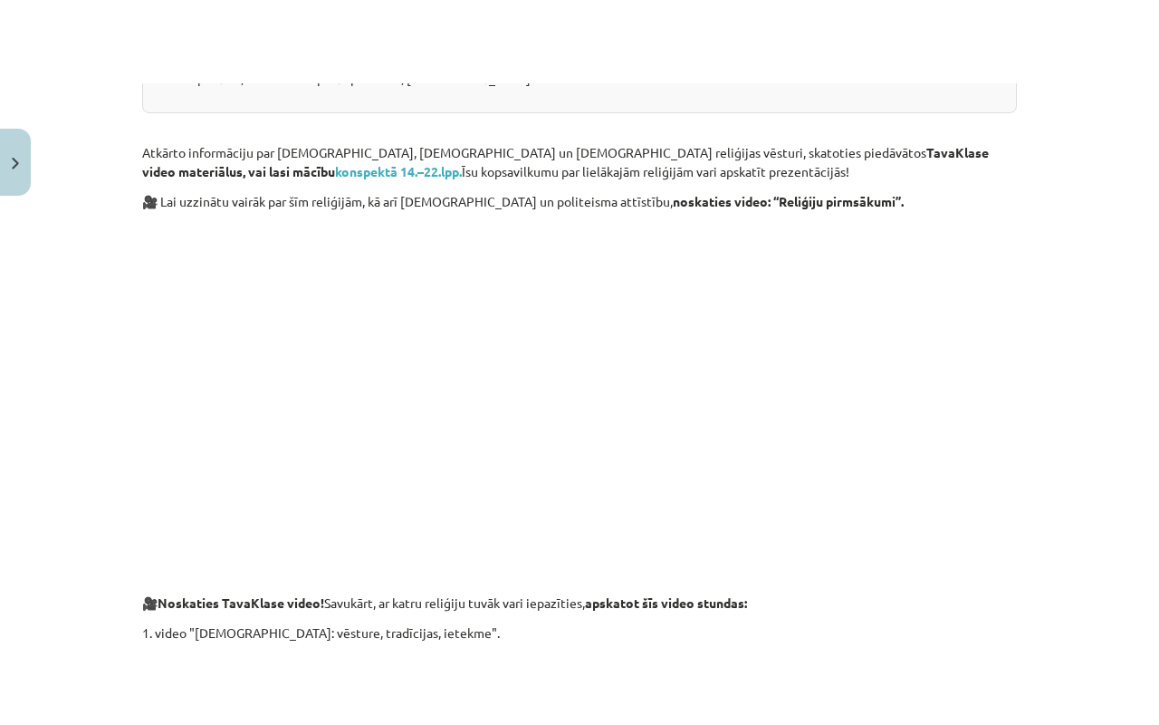
scroll to position [717, 0]
